Goal: Find specific page/section: Find specific page/section

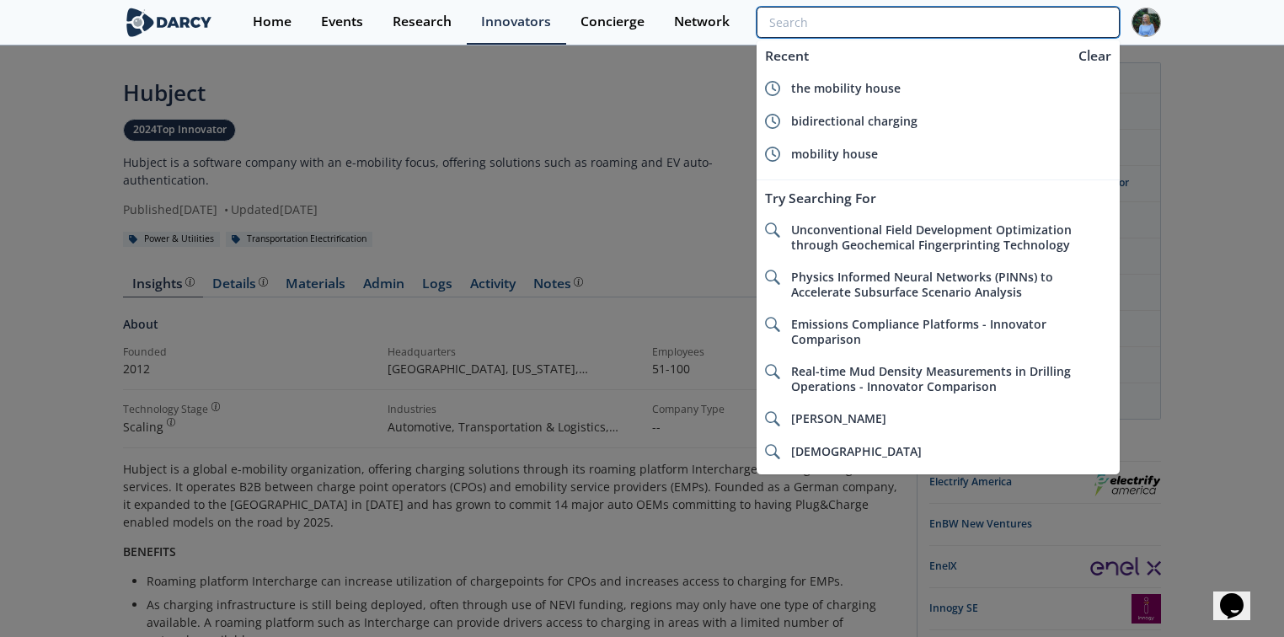
click at [1038, 23] on input "search" at bounding box center [937, 22] width 363 height 31
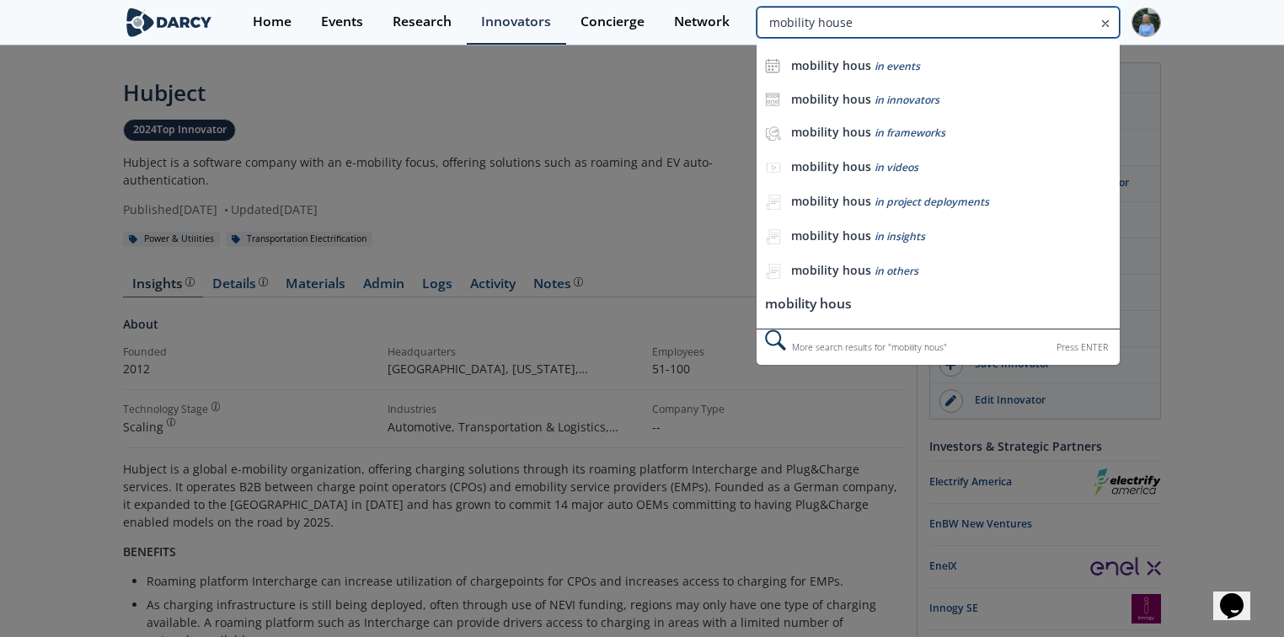
type input "mobility house"
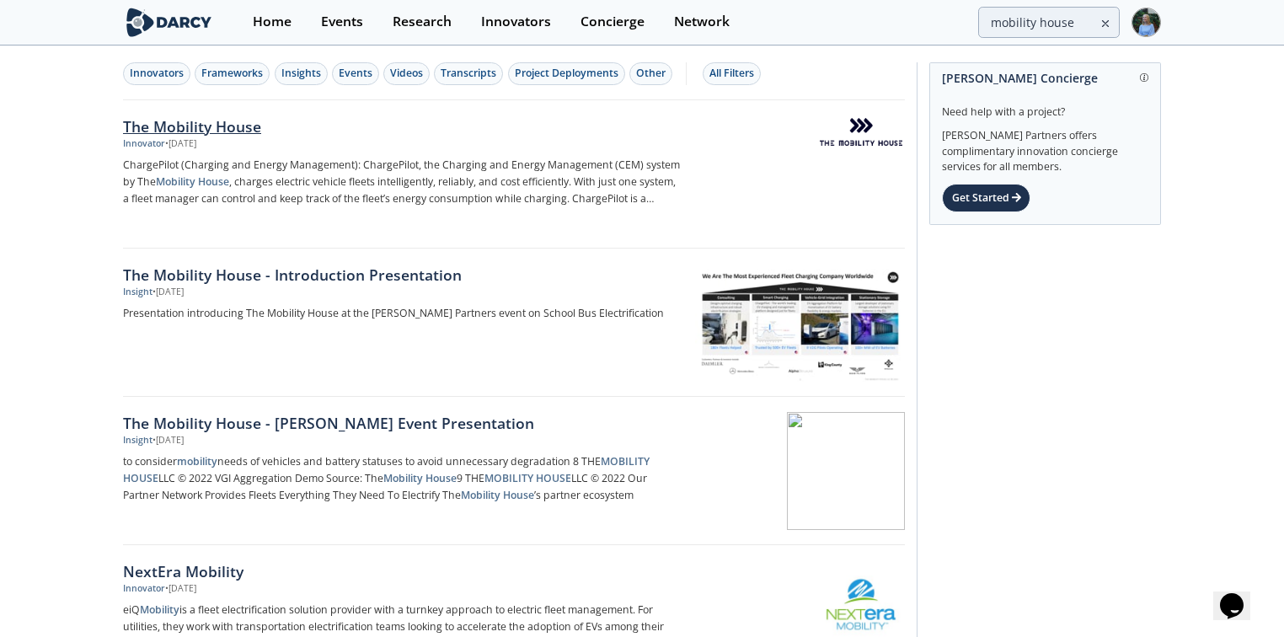
click at [243, 128] on div "The Mobility House" at bounding box center [402, 126] width 558 height 22
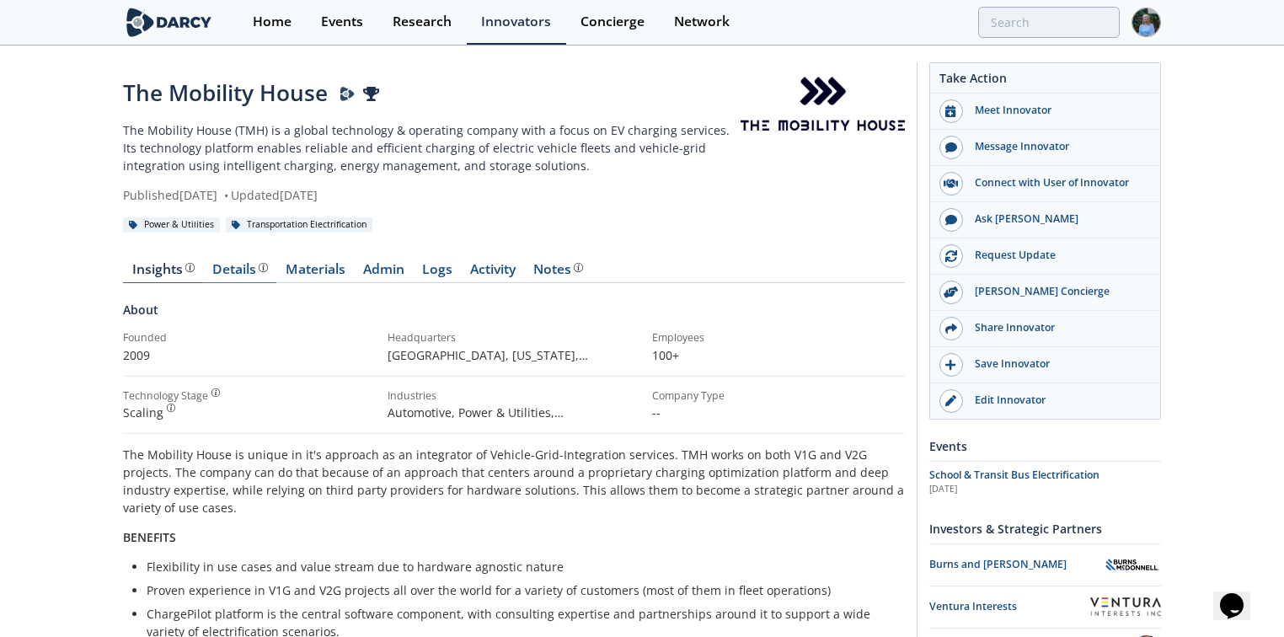
click at [221, 267] on div "Details" at bounding box center [240, 269] width 56 height 13
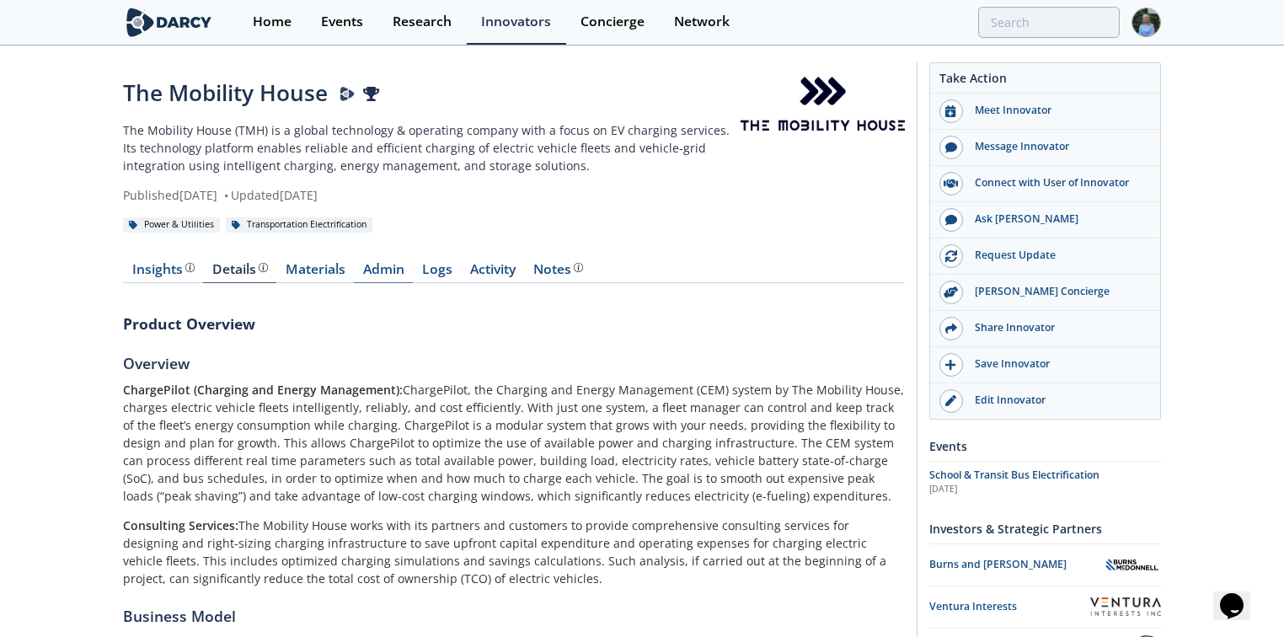
click at [390, 270] on link "Admin" at bounding box center [383, 273] width 59 height 20
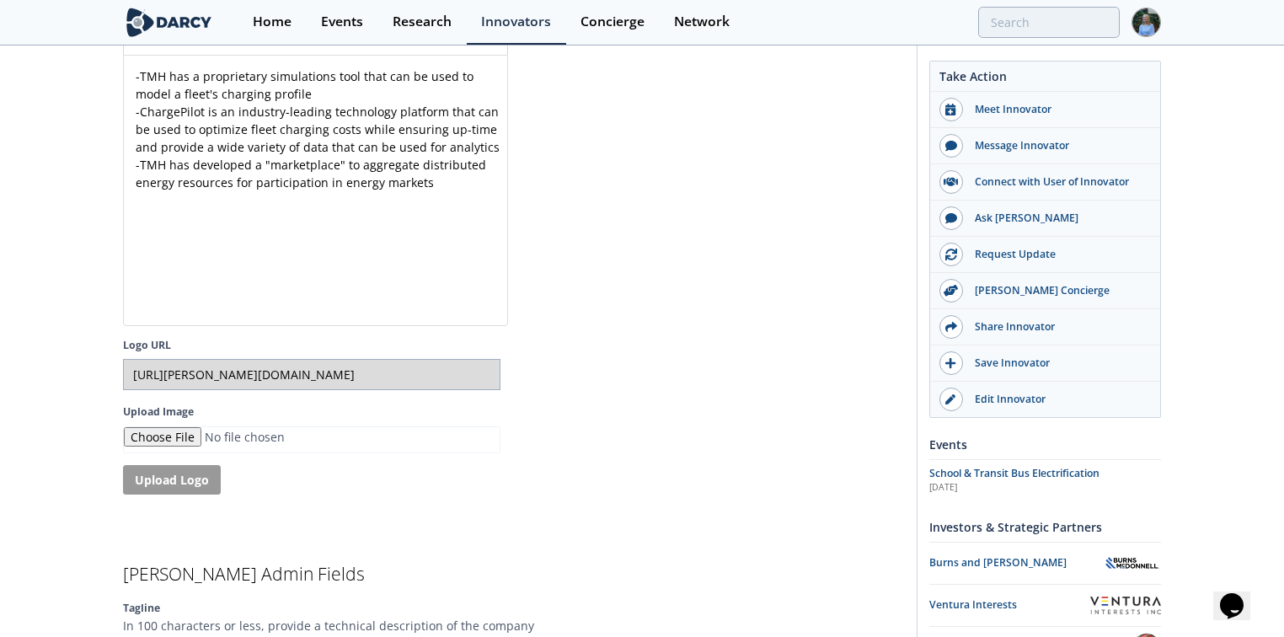
scroll to position [2768, 0]
